Goal: Information Seeking & Learning: Understand process/instructions

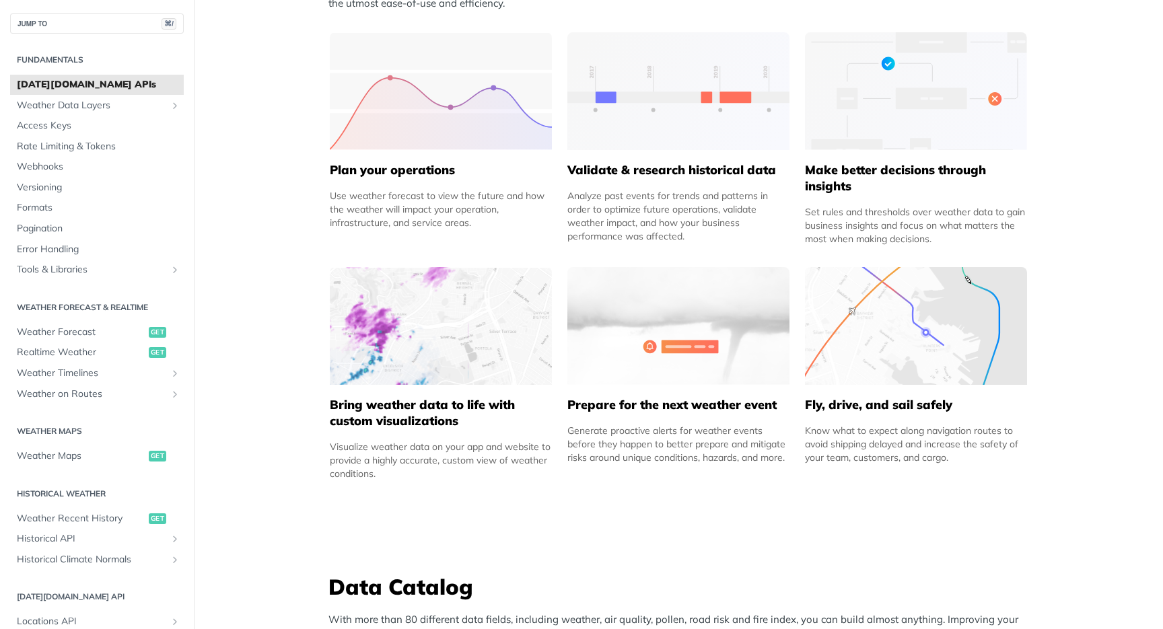
scroll to position [681, 0]
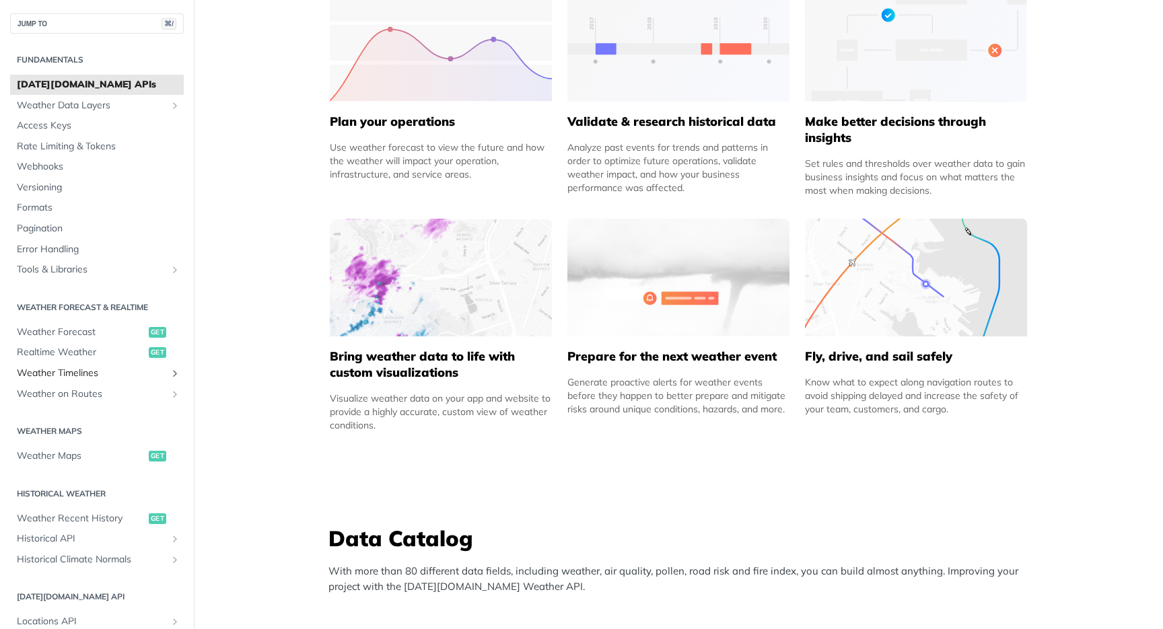
click at [104, 377] on span "Weather Timelines" at bounding box center [91, 373] width 149 height 13
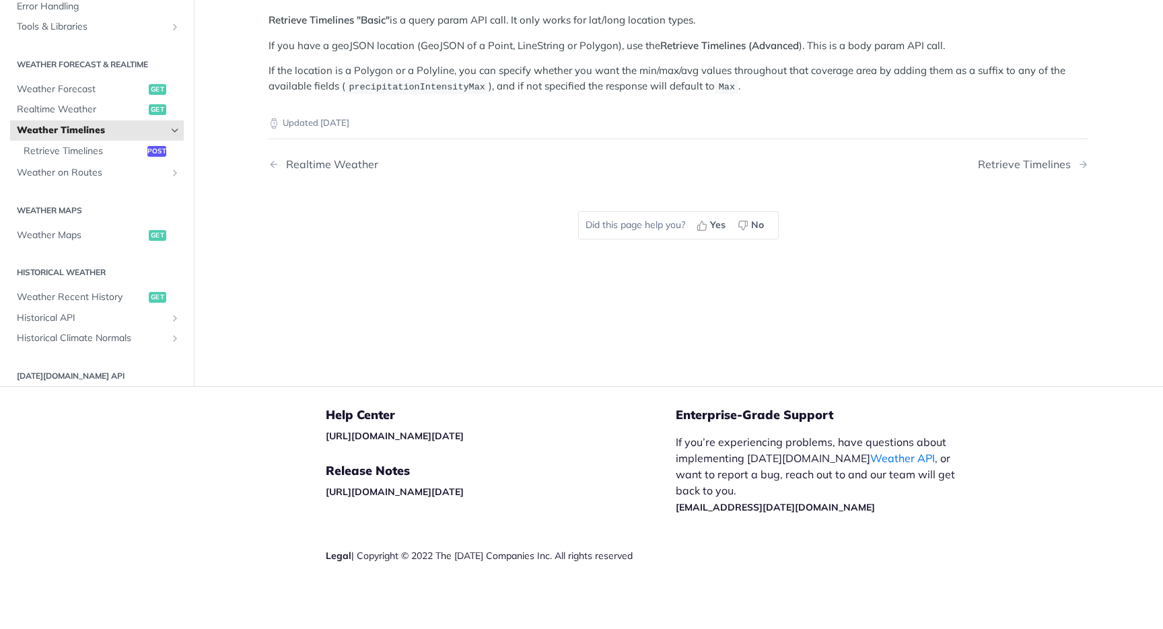
scroll to position [314, 0]
click at [94, 151] on span "Retrieve Timelines" at bounding box center [84, 151] width 120 height 13
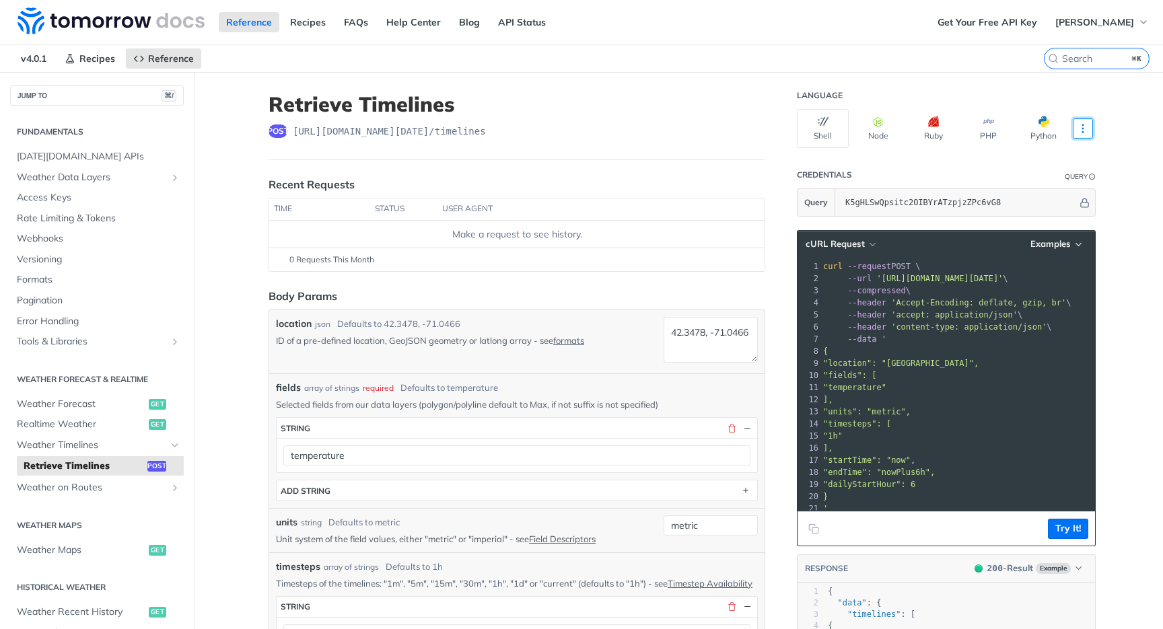
click at [1083, 121] on button "More Languages" at bounding box center [1083, 128] width 20 height 20
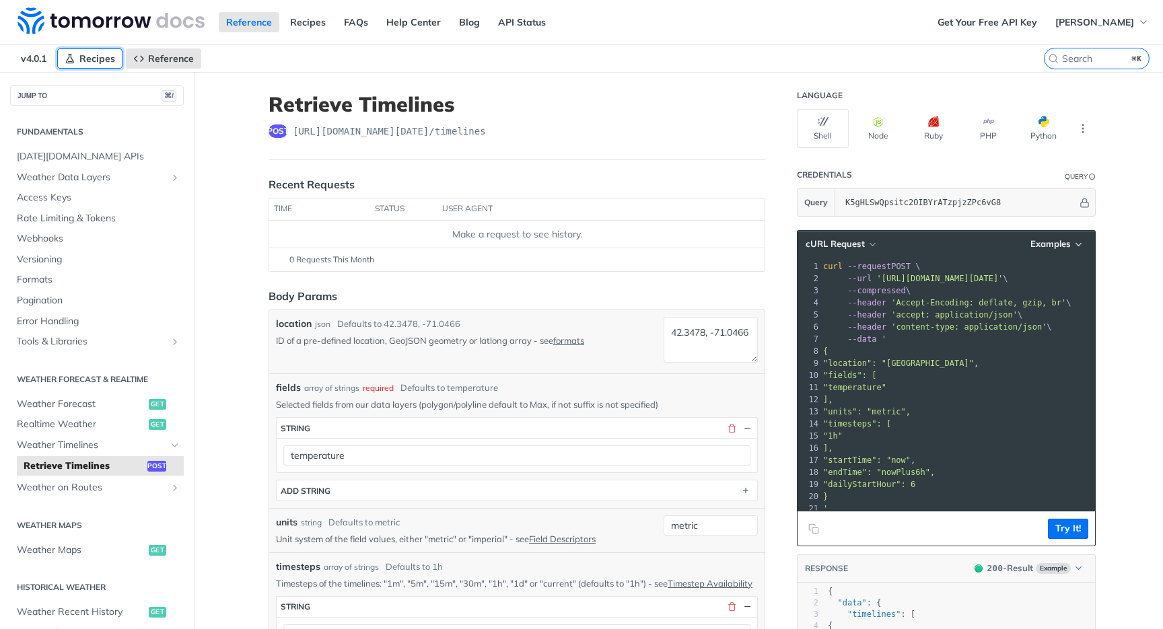
click at [107, 59] on span "Recipes" at bounding box center [97, 58] width 36 height 12
